Goal: Book appointment/travel/reservation

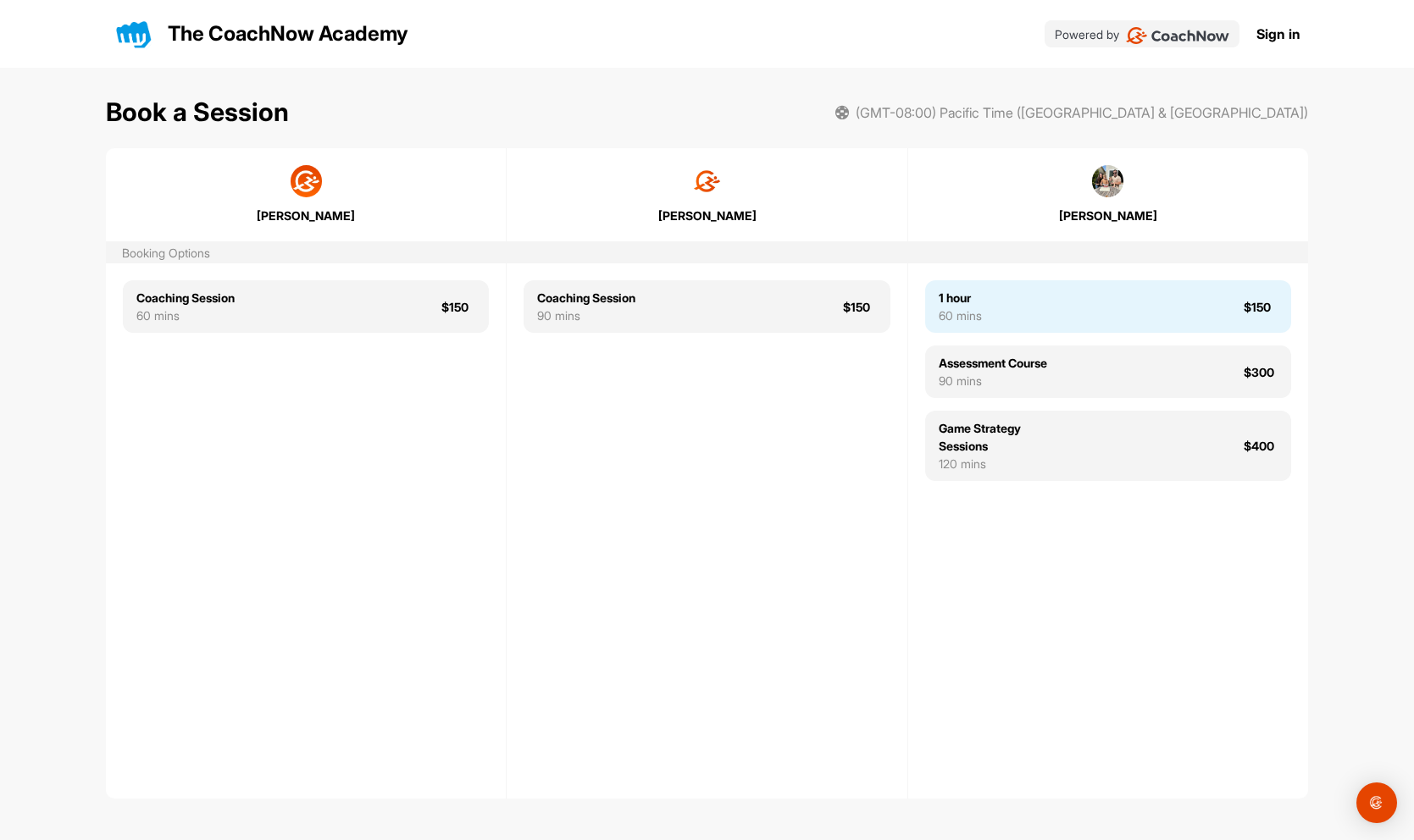
click at [1014, 300] on div "1 hour 60 mins $150" at bounding box center [1107, 306] width 366 height 53
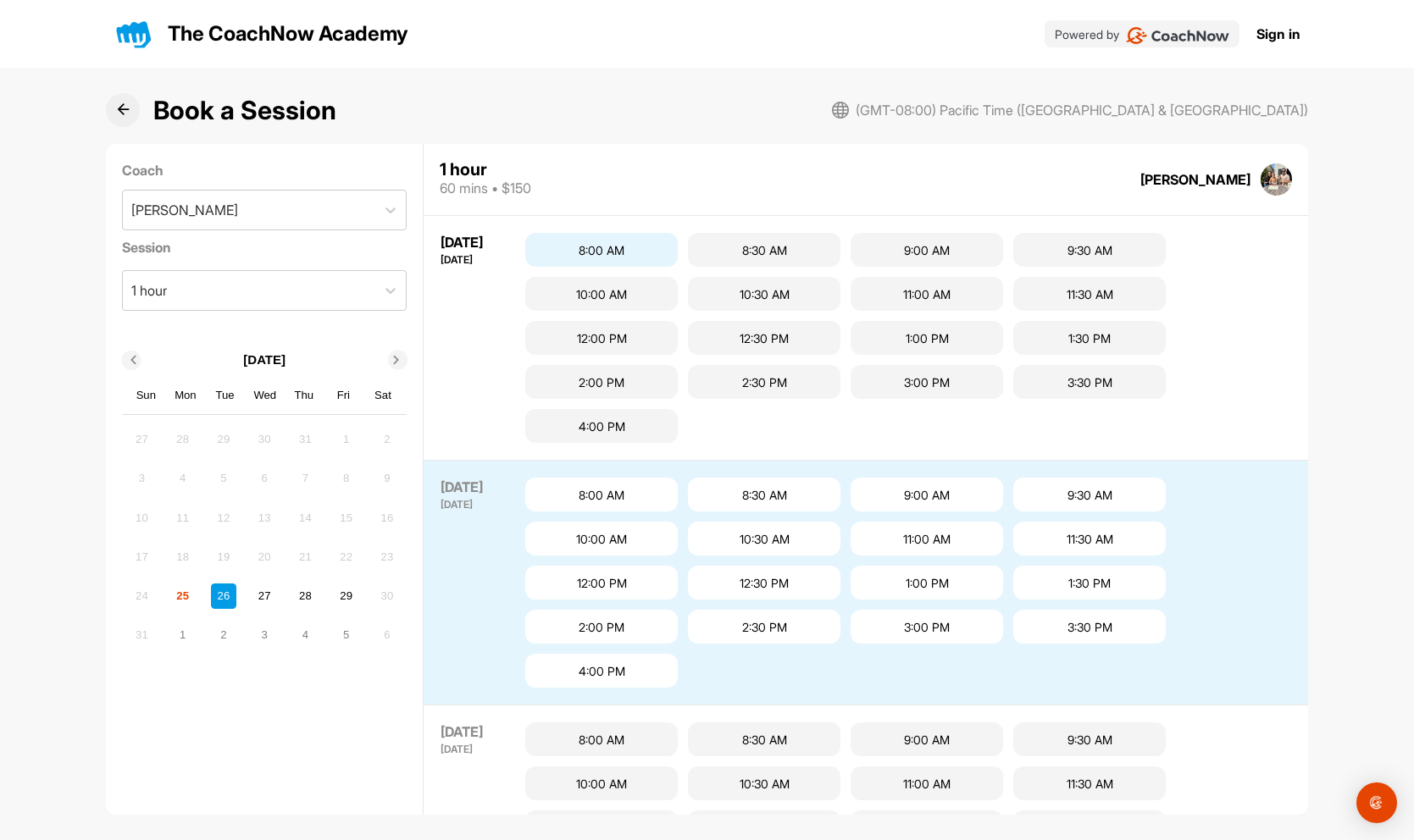
click at [619, 255] on div "8:00 AM" at bounding box center [601, 250] width 153 height 34
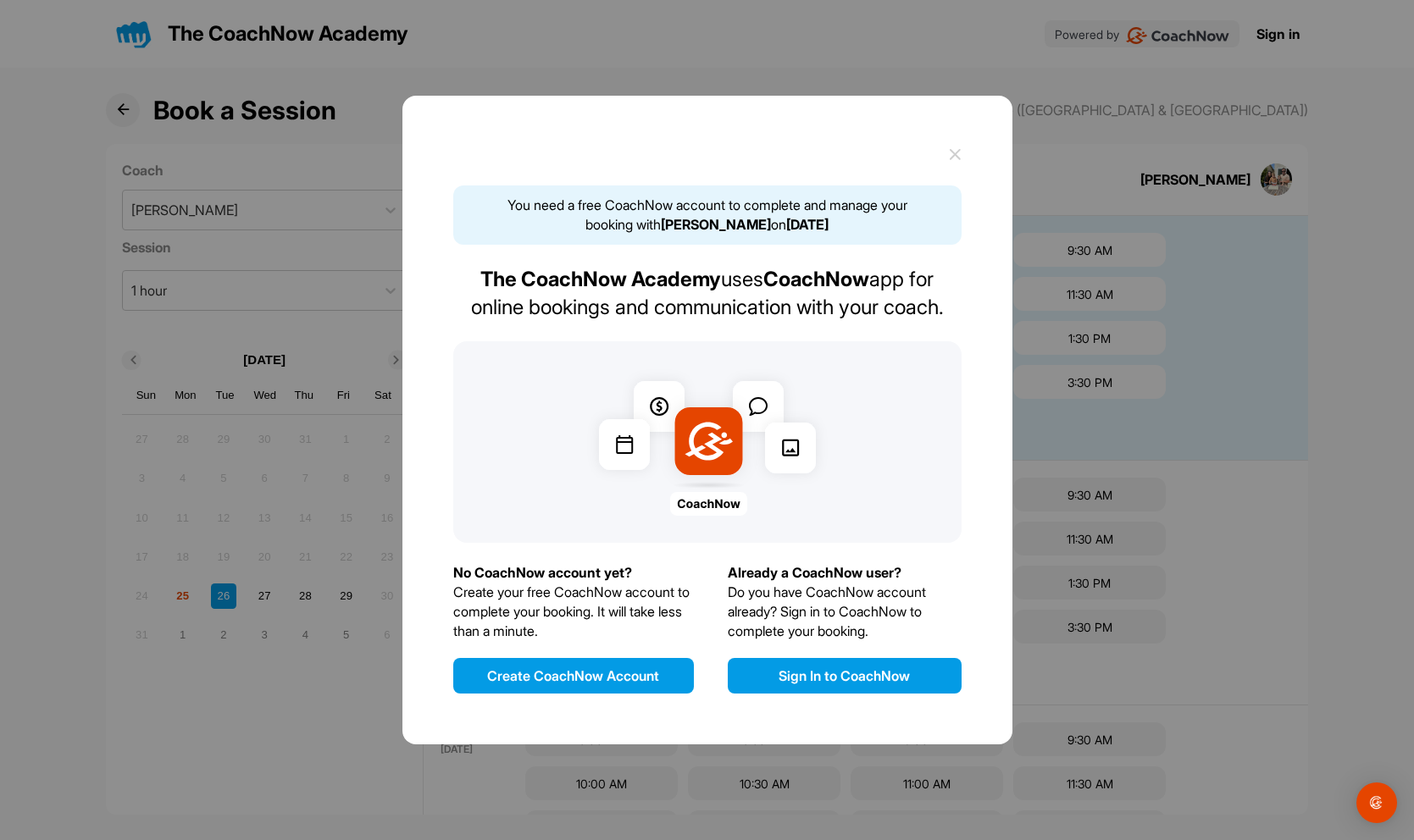
click at [604, 673] on button "Create CoachNow Account" at bounding box center [574, 675] width 240 height 36
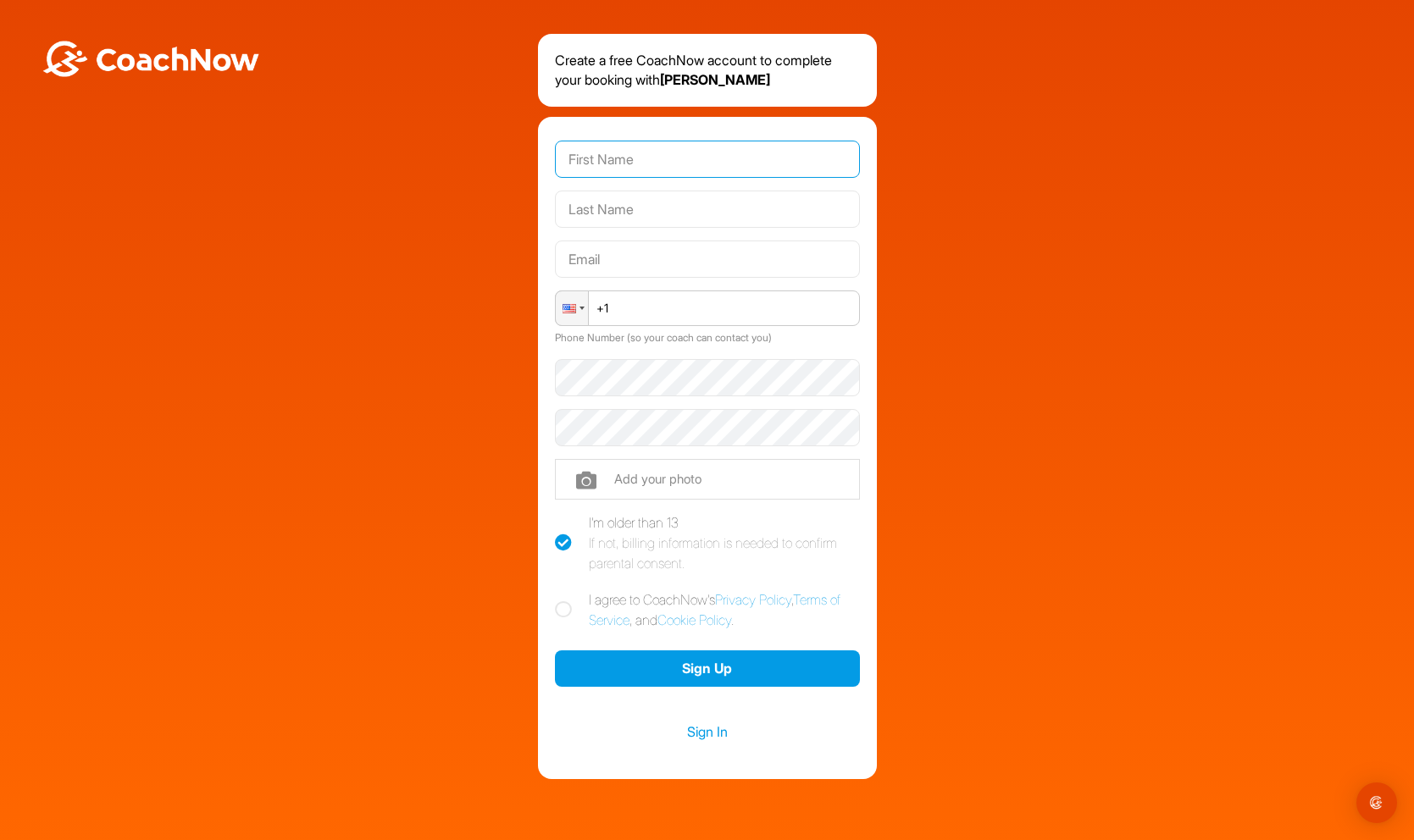
click at [613, 161] on input "text" at bounding box center [707, 160] width 305 height 38
type input "A"
type input "Test"
click at [571, 203] on input "text" at bounding box center [707, 209] width 305 height 38
type input "Test"
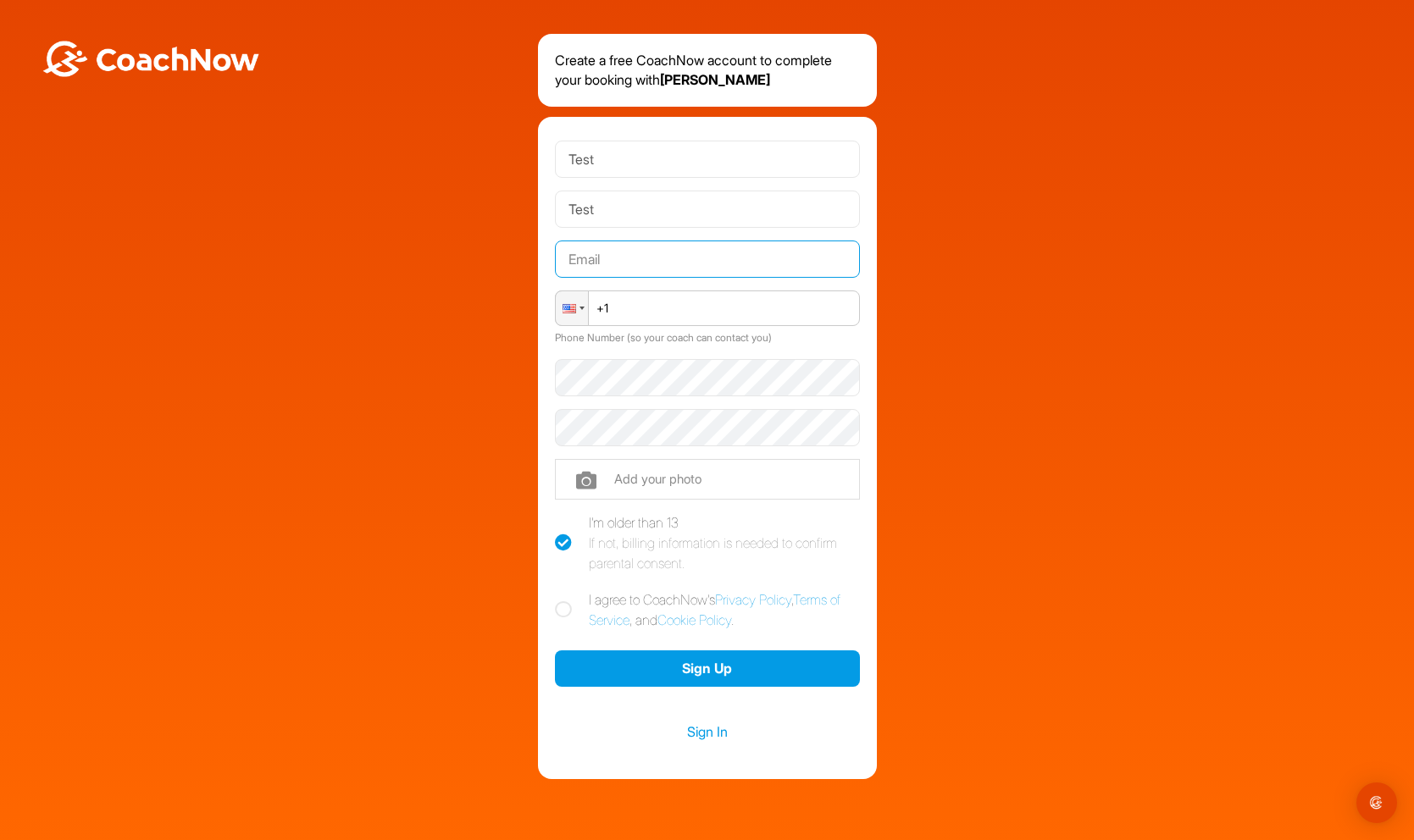
click at [577, 254] on input "text" at bounding box center [707, 259] width 305 height 38
type input "[EMAIL_ADDRESS][DOMAIN_NAME]"
click at [650, 309] on input "+1" at bounding box center [707, 308] width 305 height 36
click at [576, 309] on div at bounding box center [572, 308] width 32 height 34
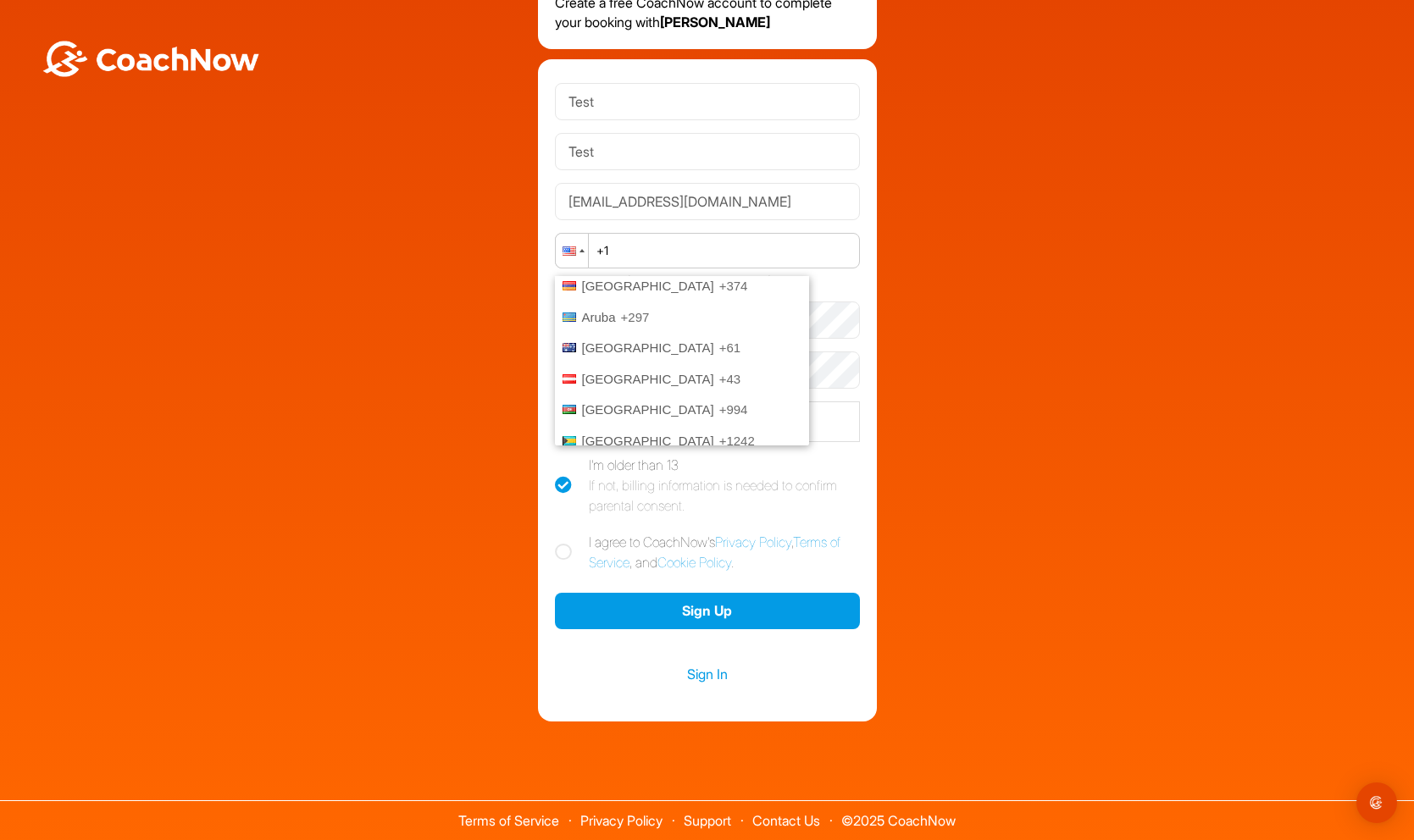
scroll to position [217, 0]
click at [674, 256] on input "+1" at bounding box center [707, 251] width 305 height 36
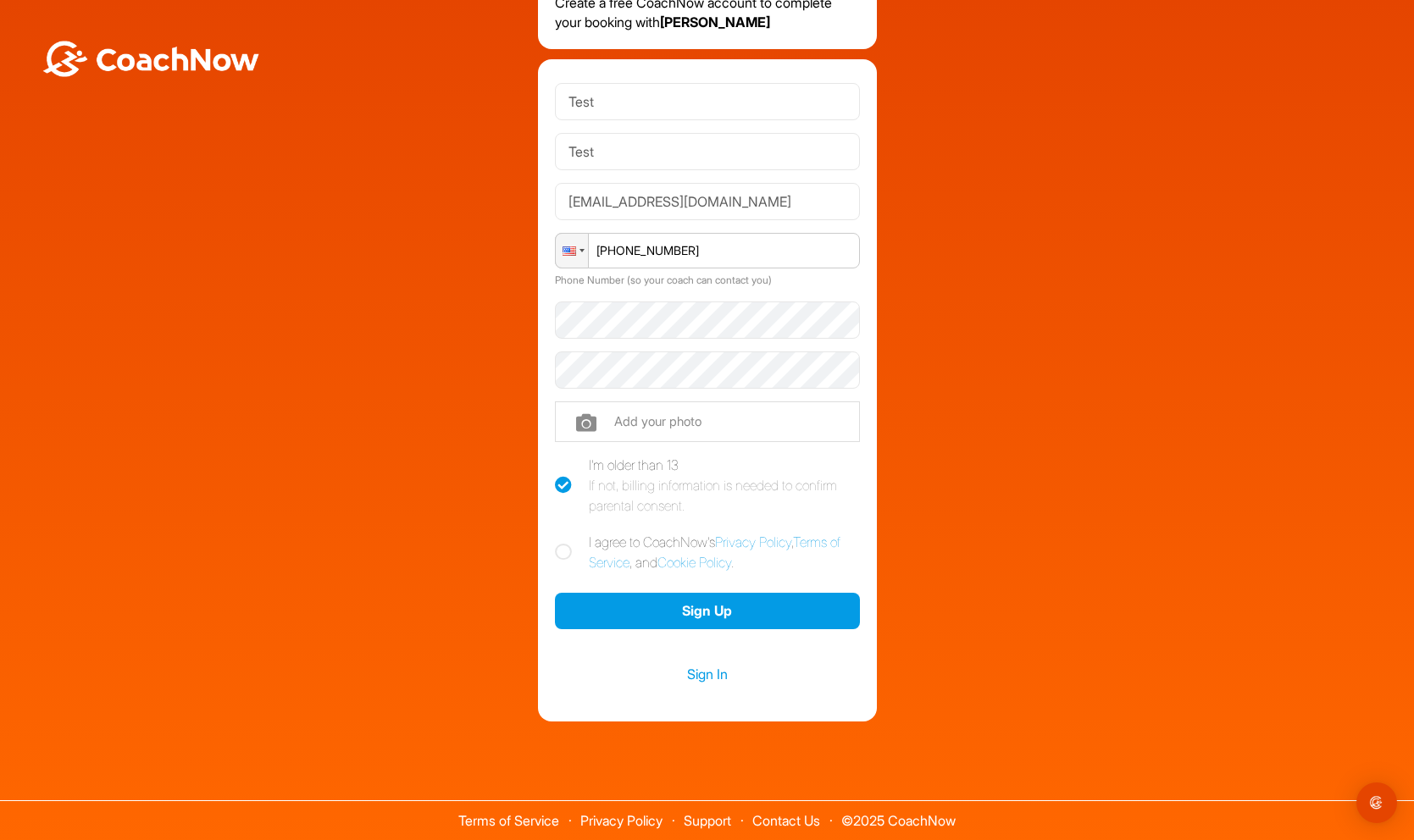
type input "[PHONE_NUMBER]"
click at [566, 552] on icon at bounding box center [563, 551] width 17 height 17
click at [566, 542] on input "I agree to CoachNow's Privacy Policy , Terms of Service , and Cookie Policy ." at bounding box center [560, 537] width 11 height 11
checkbox input "true"
click at [668, 610] on button "Sign Up" at bounding box center [707, 611] width 305 height 37
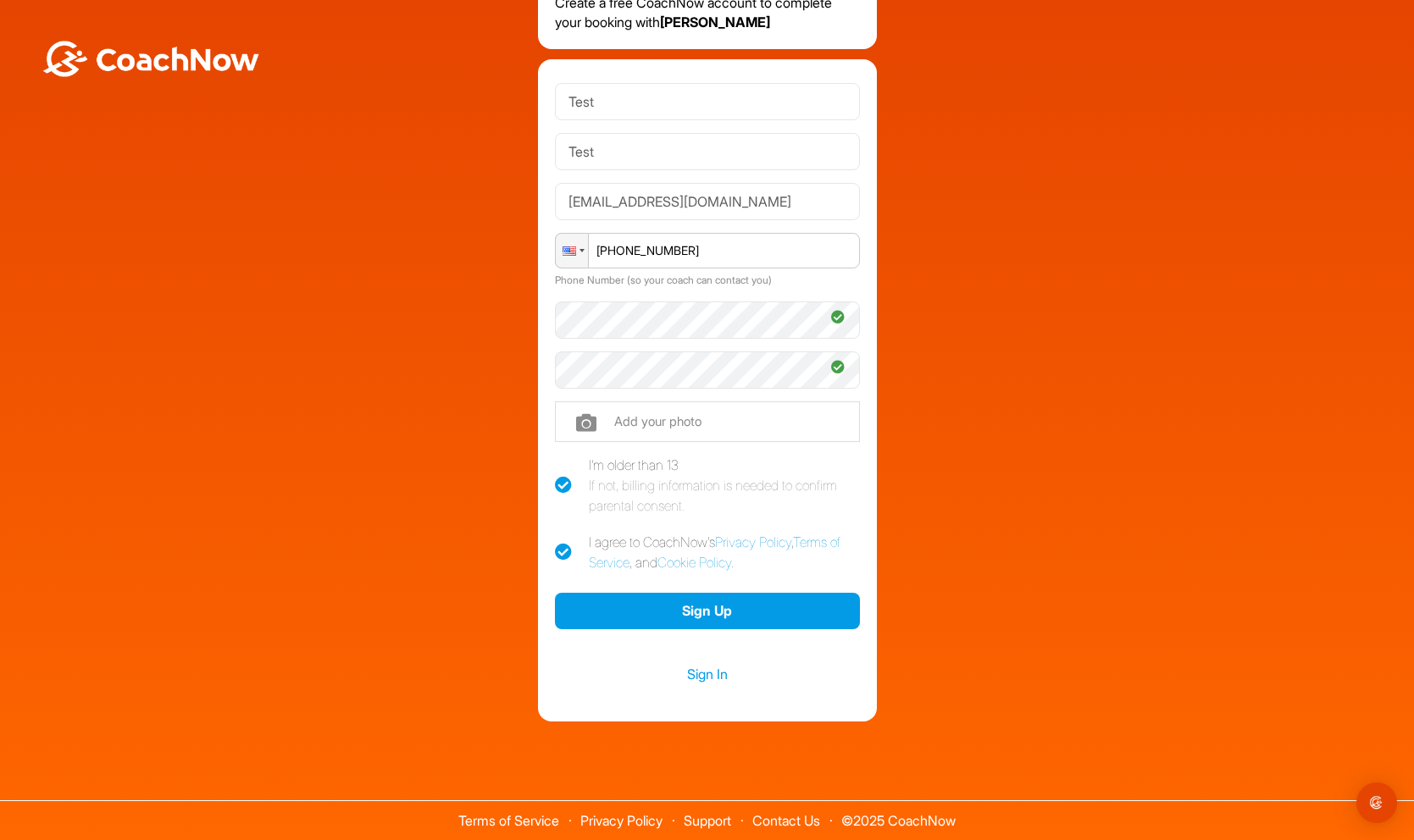
scroll to position [0, 0]
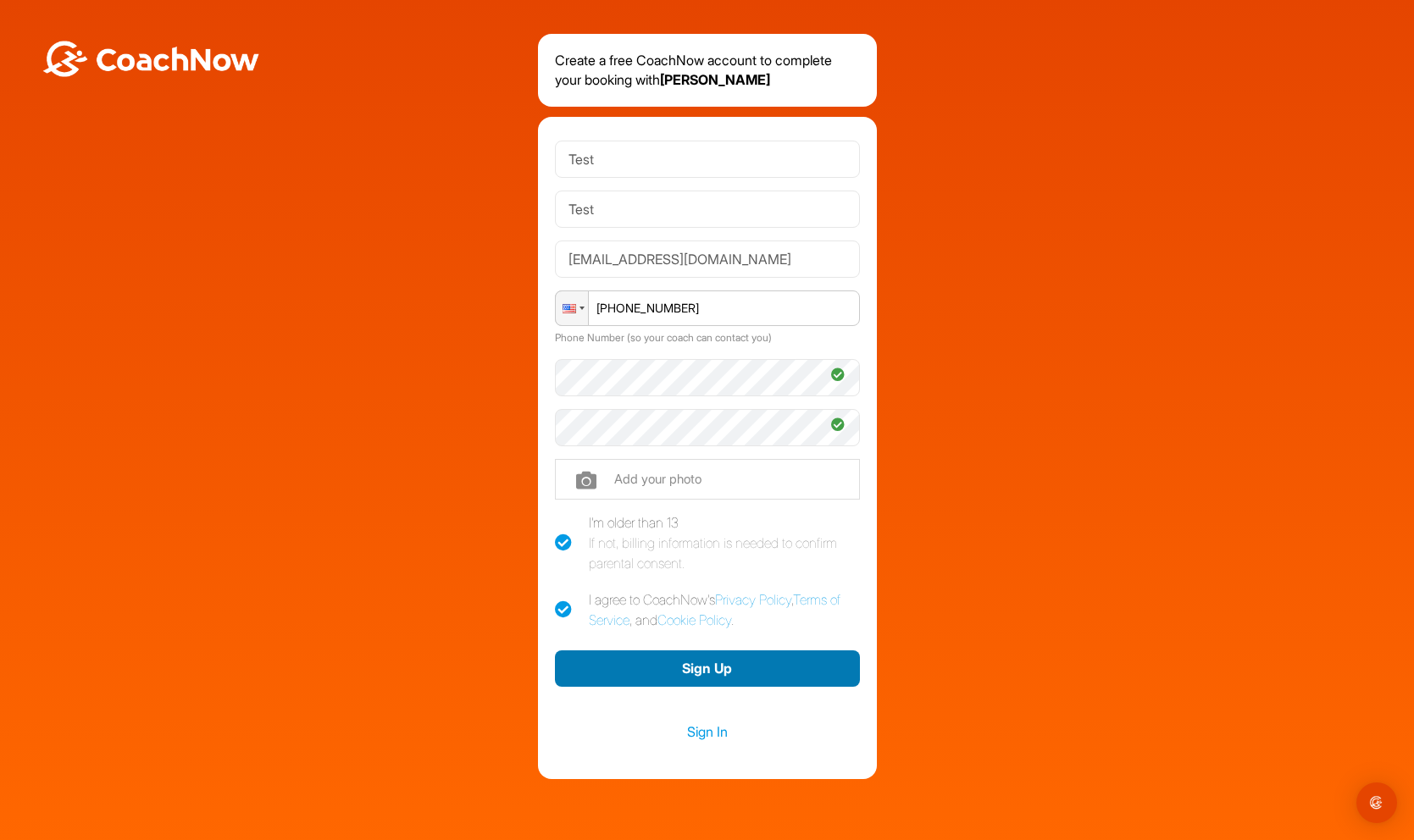
click at [713, 670] on button "Sign Up" at bounding box center [707, 668] width 305 height 37
click at [732, 671] on button "Sign Up" at bounding box center [707, 668] width 305 height 37
